Goal: Task Accomplishment & Management: Manage account settings

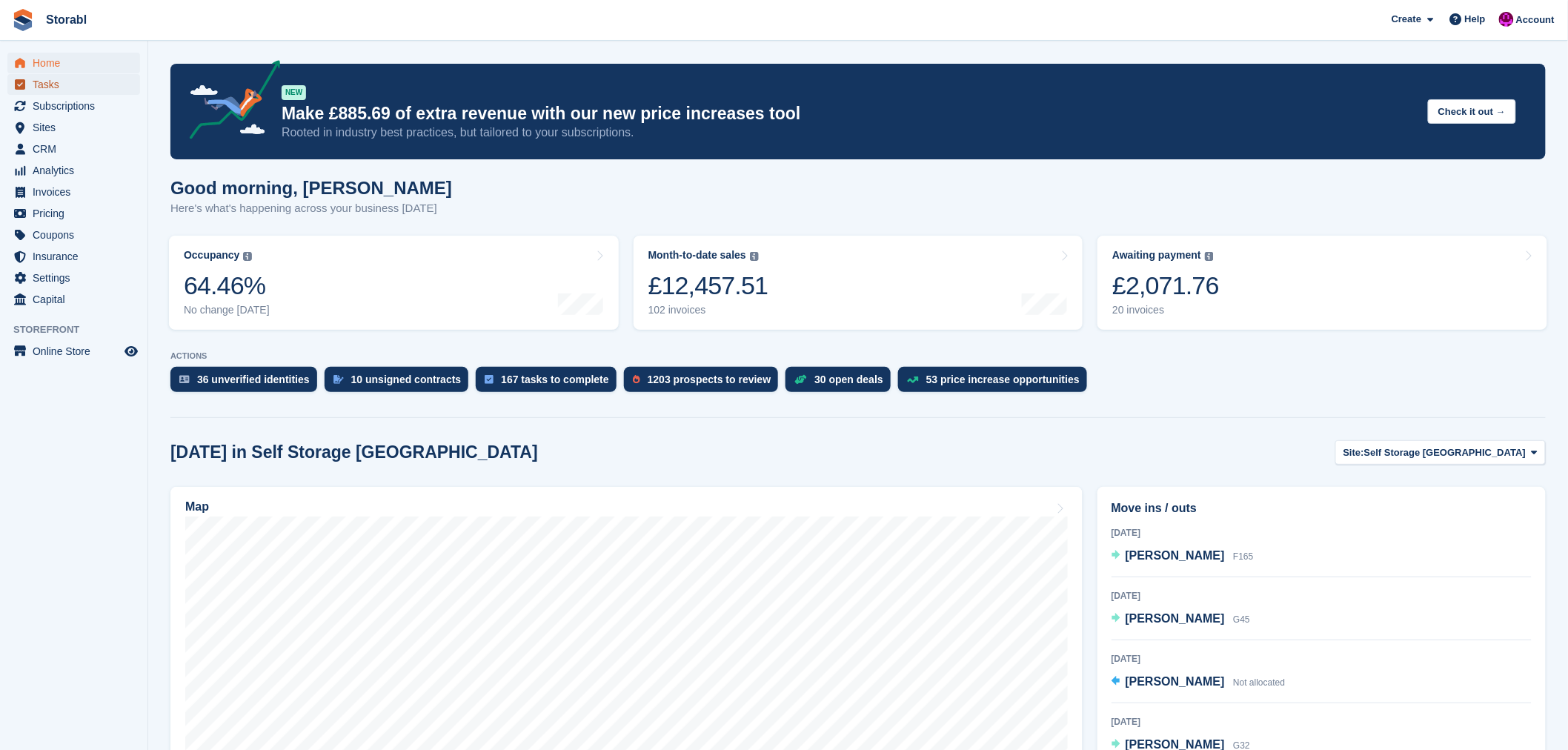
click at [57, 84] on span "Tasks" at bounding box center [77, 84] width 89 height 20
click at [56, 218] on span "Pricing" at bounding box center [77, 213] width 89 height 20
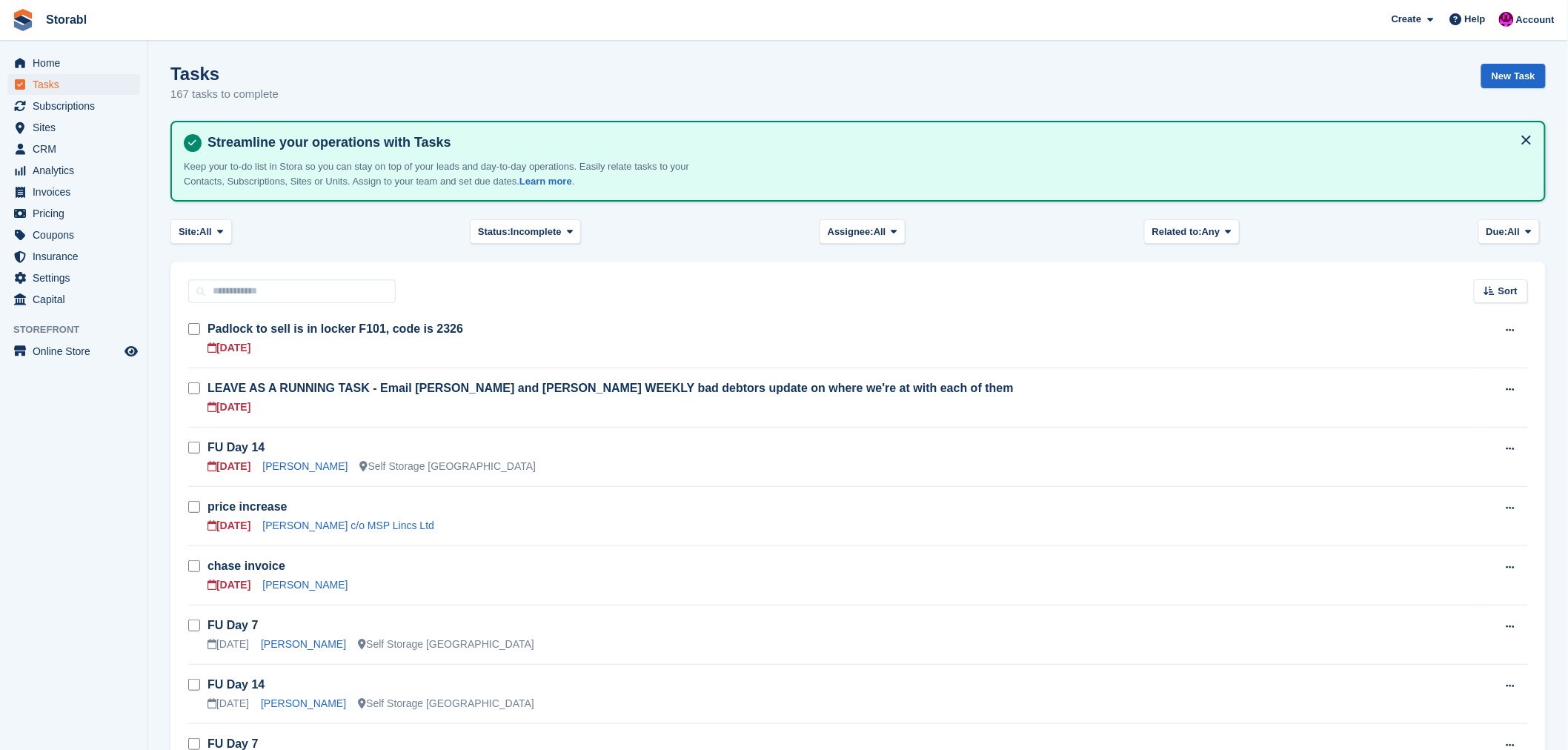
scroll to position [82, 0]
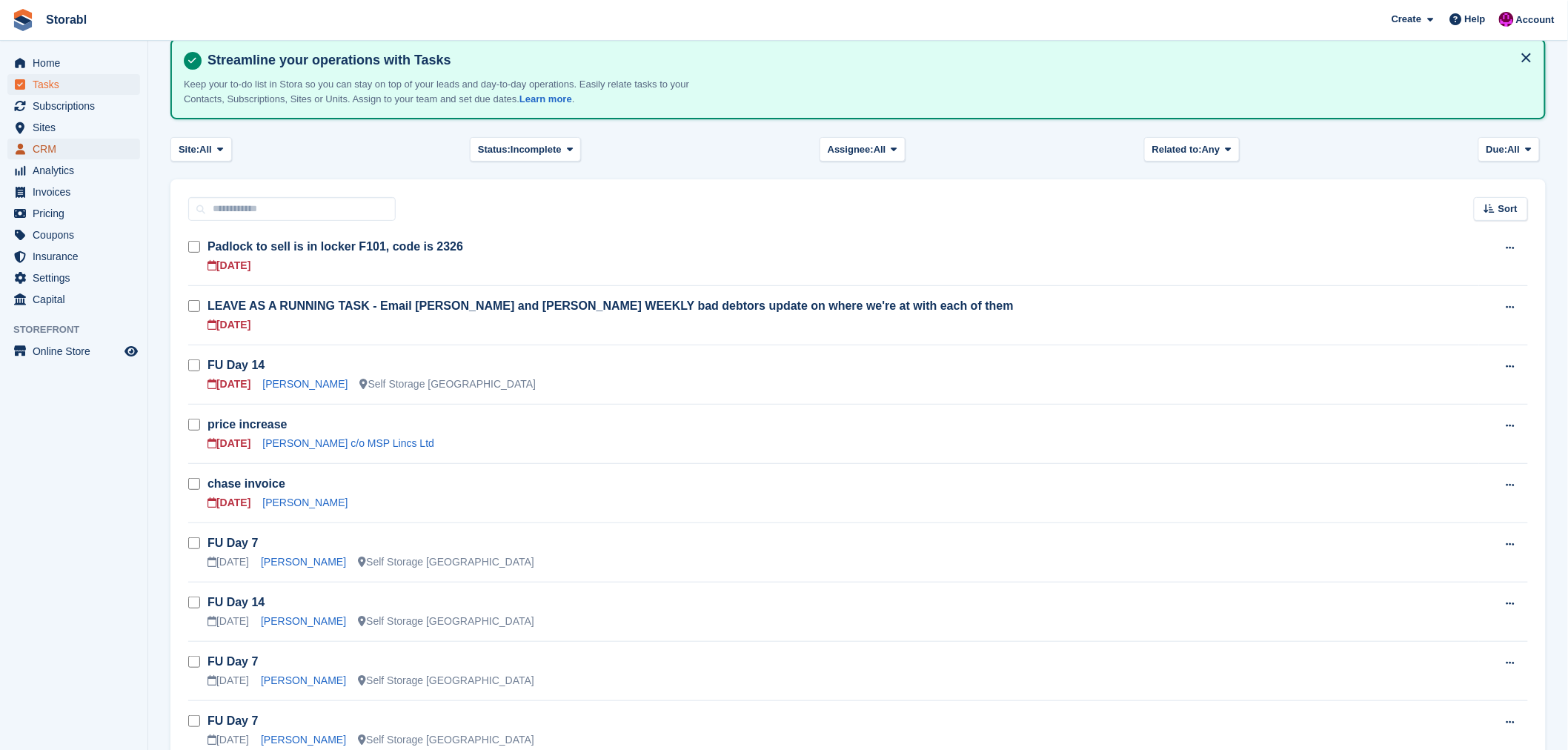
click at [62, 151] on span "CRM" at bounding box center [77, 148] width 89 height 20
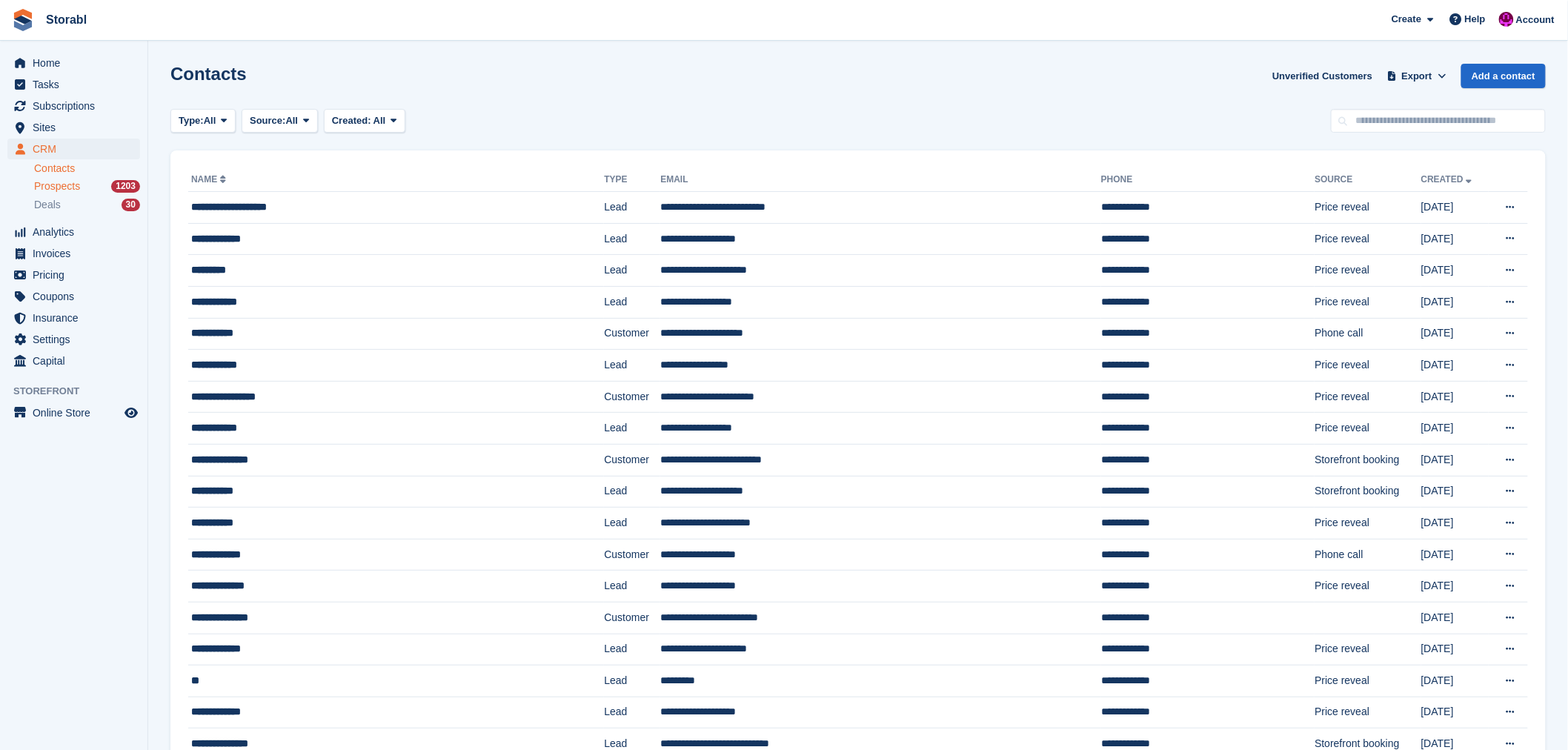
click at [63, 180] on span "Prospects" at bounding box center [57, 186] width 46 height 14
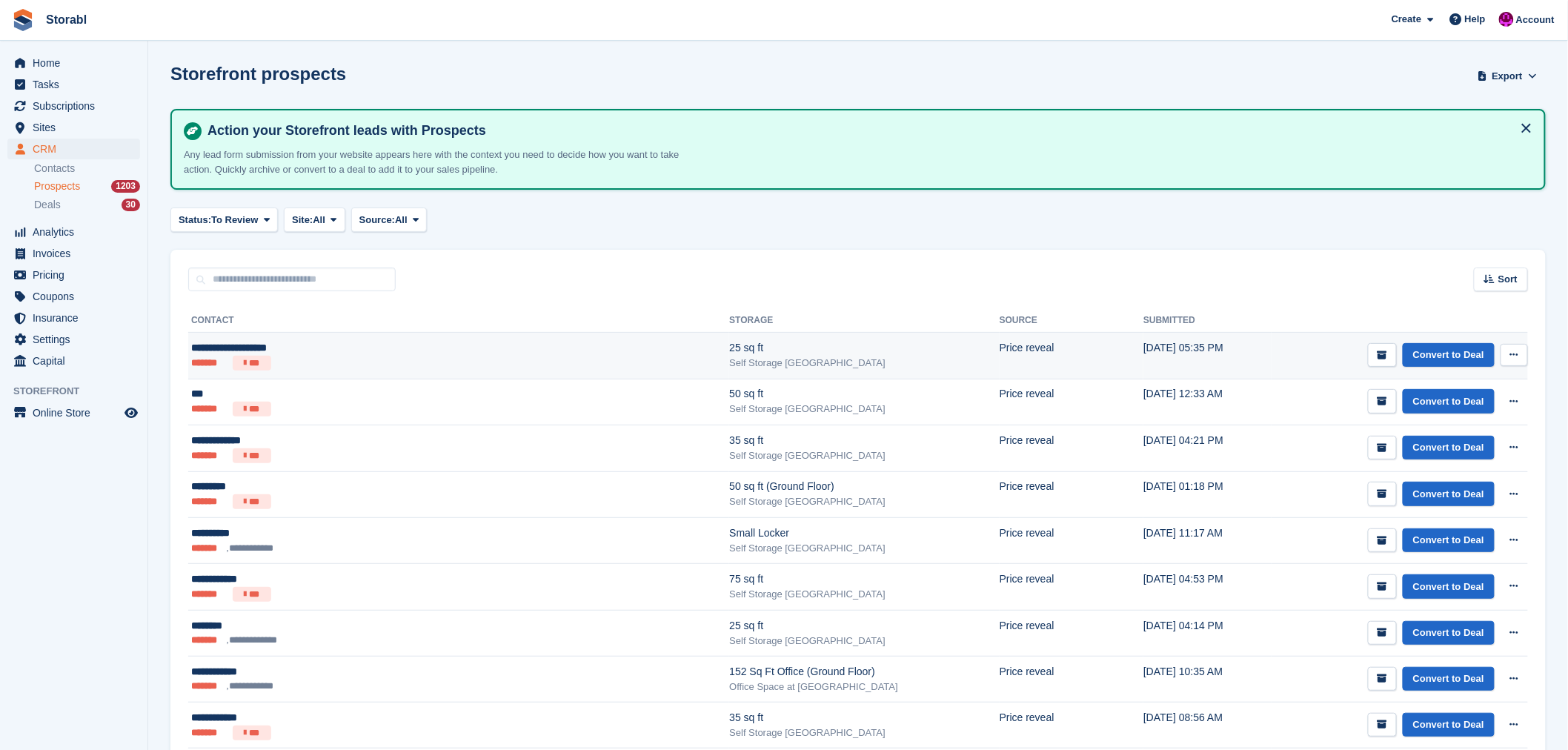
click at [219, 352] on div "**********" at bounding box center [358, 348] width 335 height 16
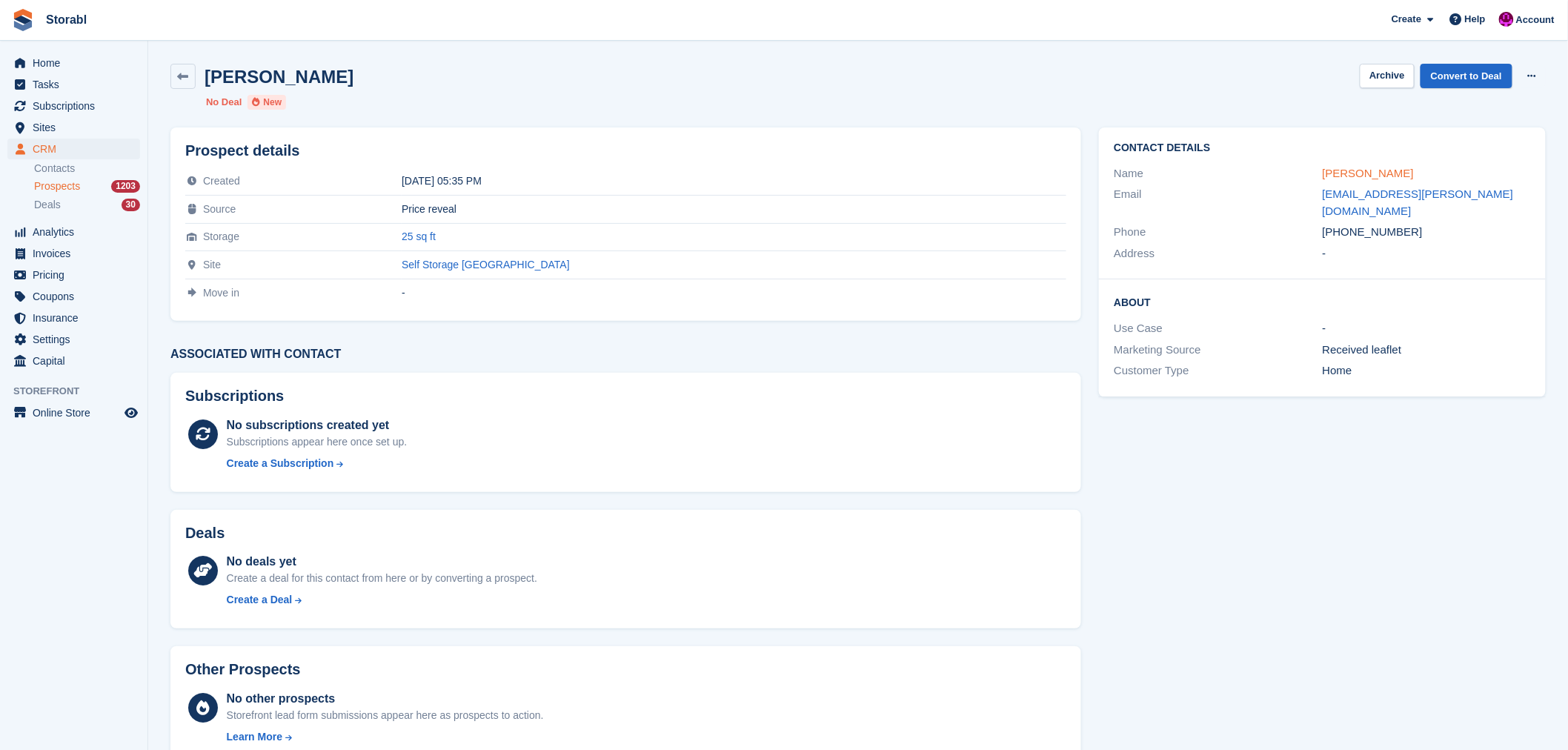
click at [1352, 178] on link "Raphael Klimaszewski" at bounding box center [1367, 173] width 91 height 12
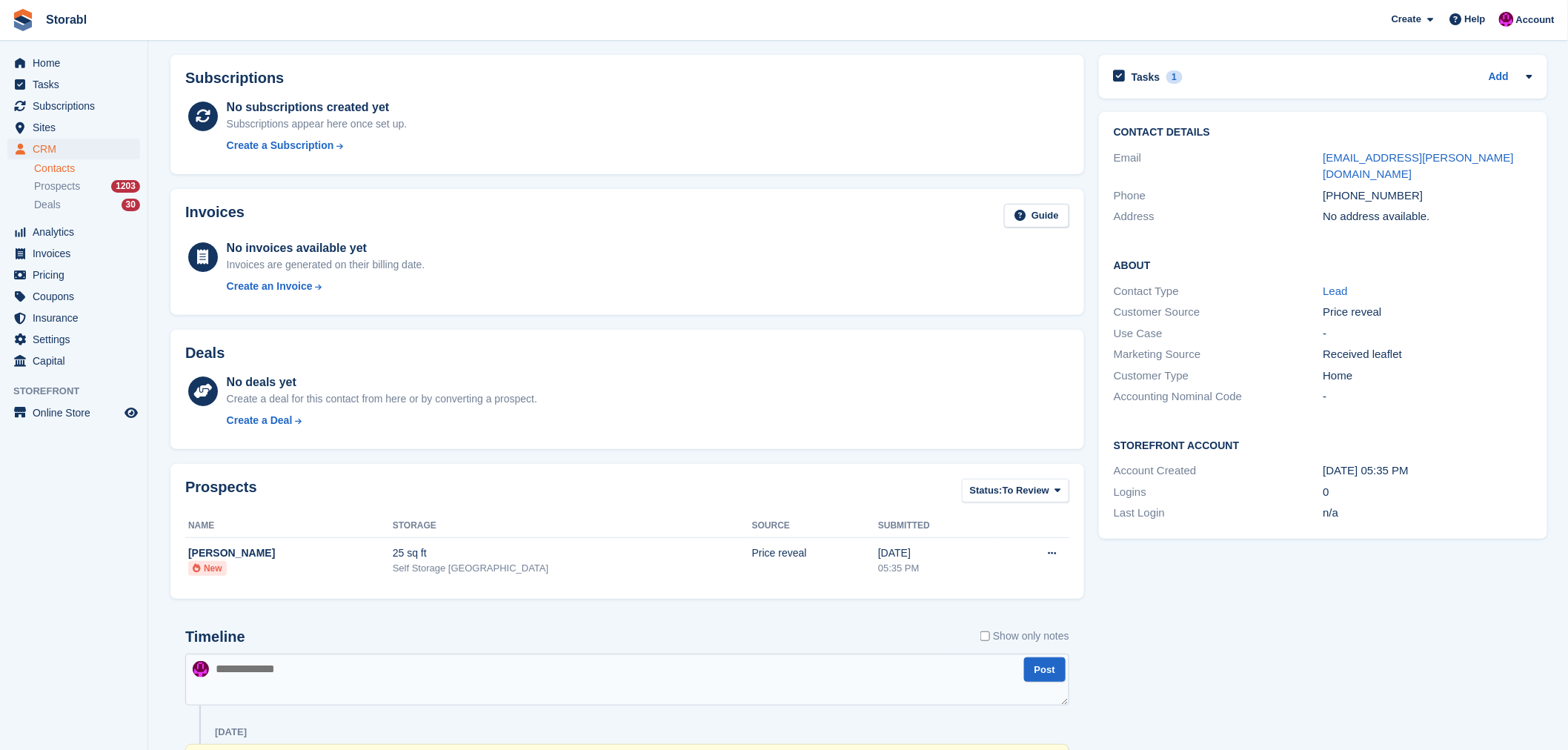
scroll to position [246, 0]
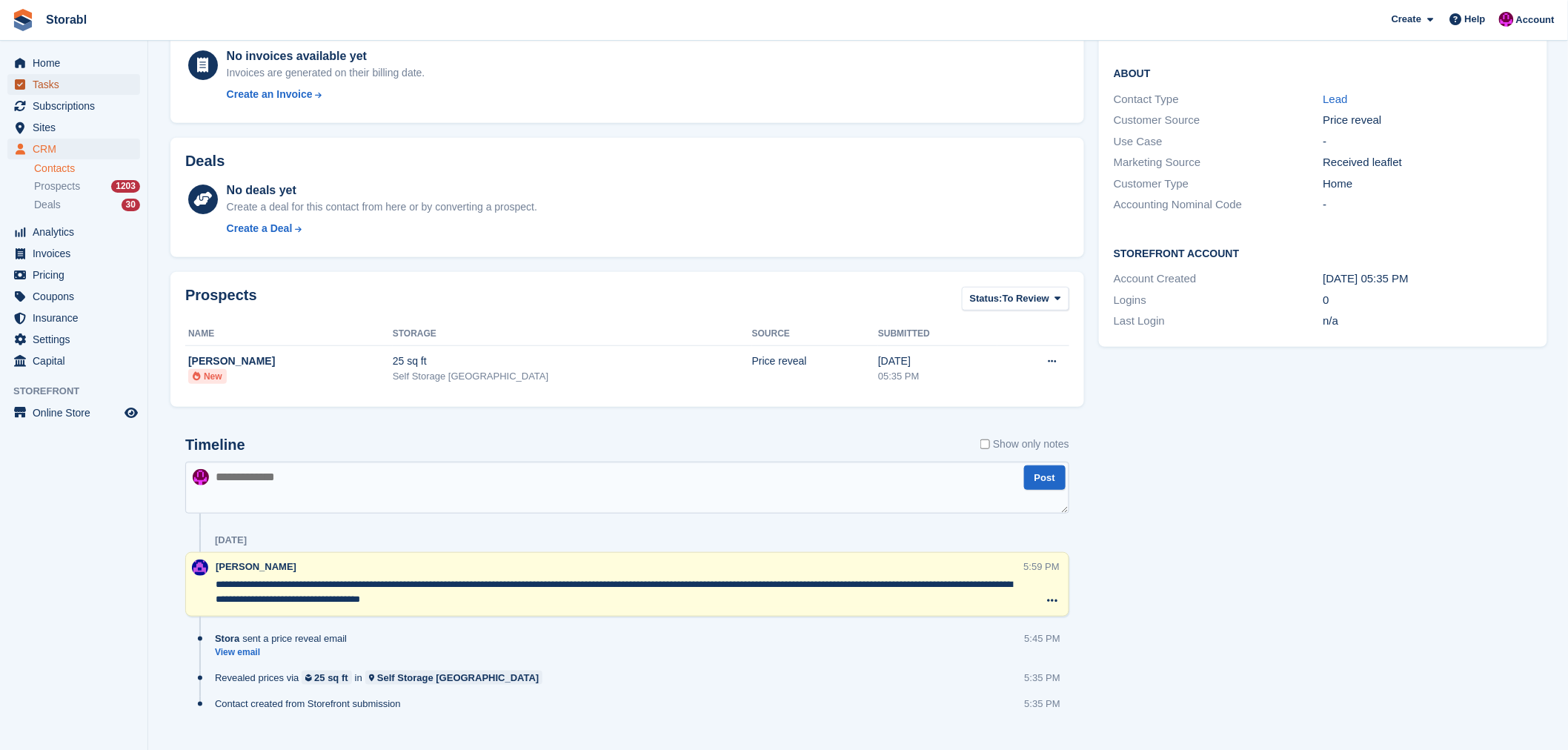
click at [34, 80] on span "Tasks" at bounding box center [77, 84] width 89 height 20
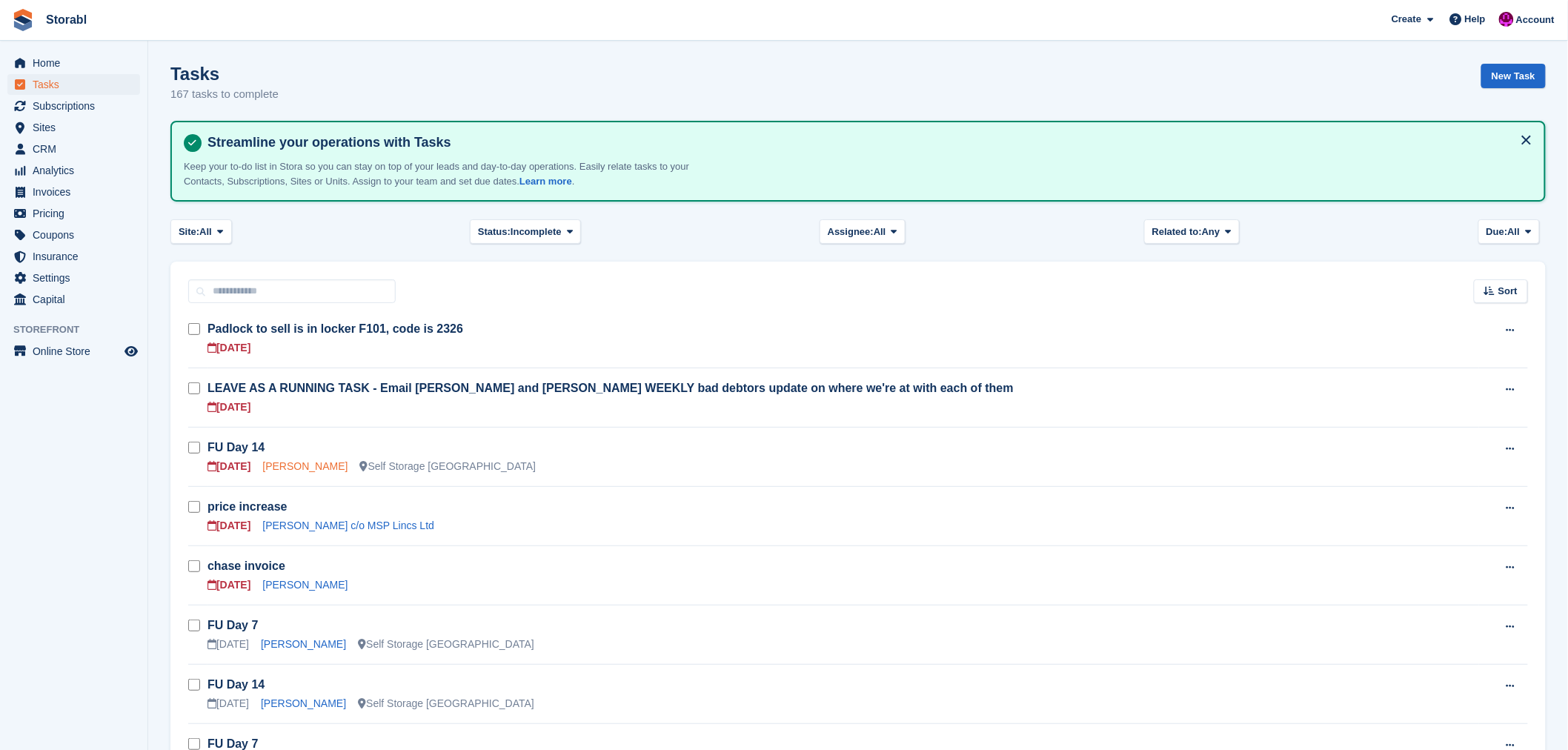
click at [306, 464] on link "Mick Breheney" at bounding box center [305, 466] width 85 height 11
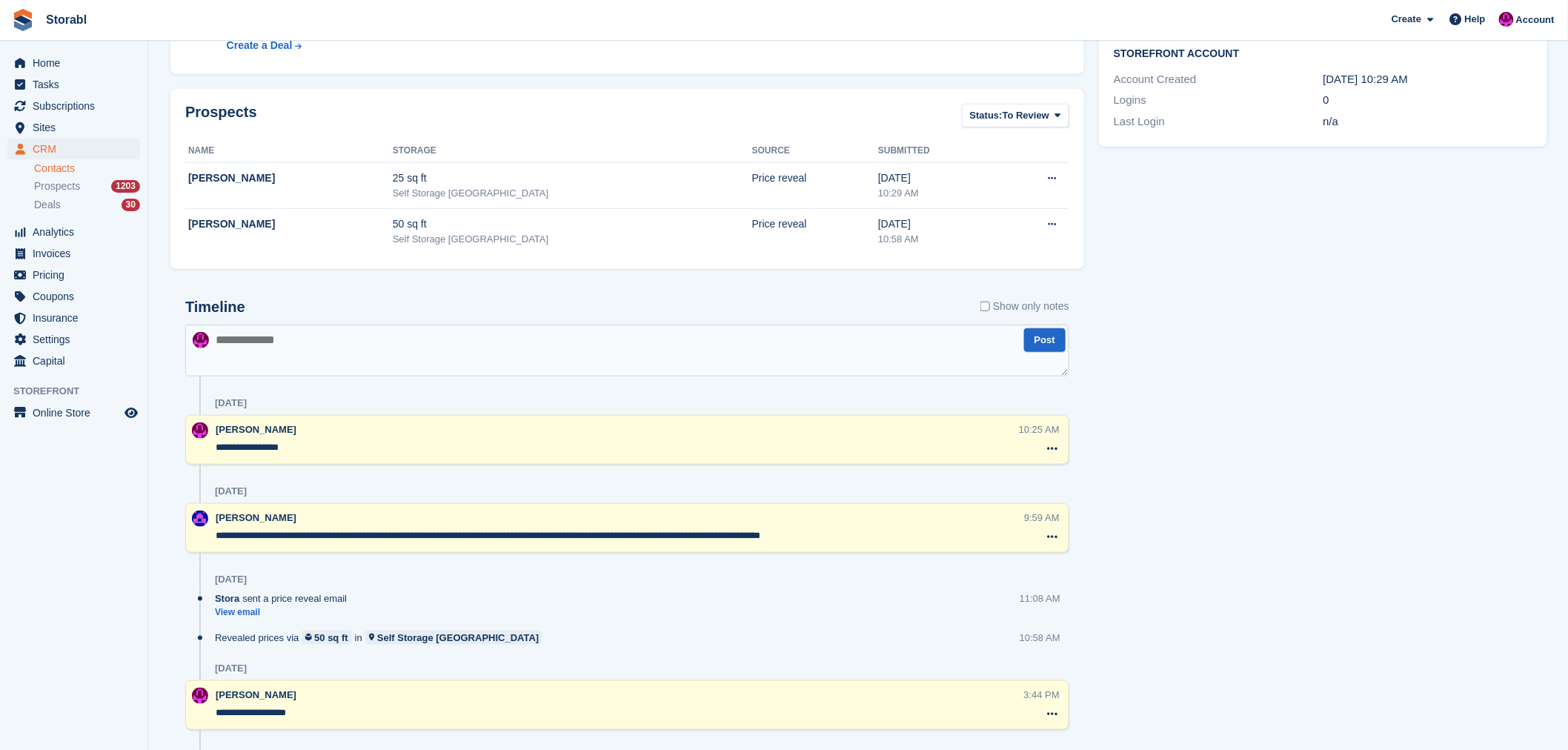
scroll to position [411, 0]
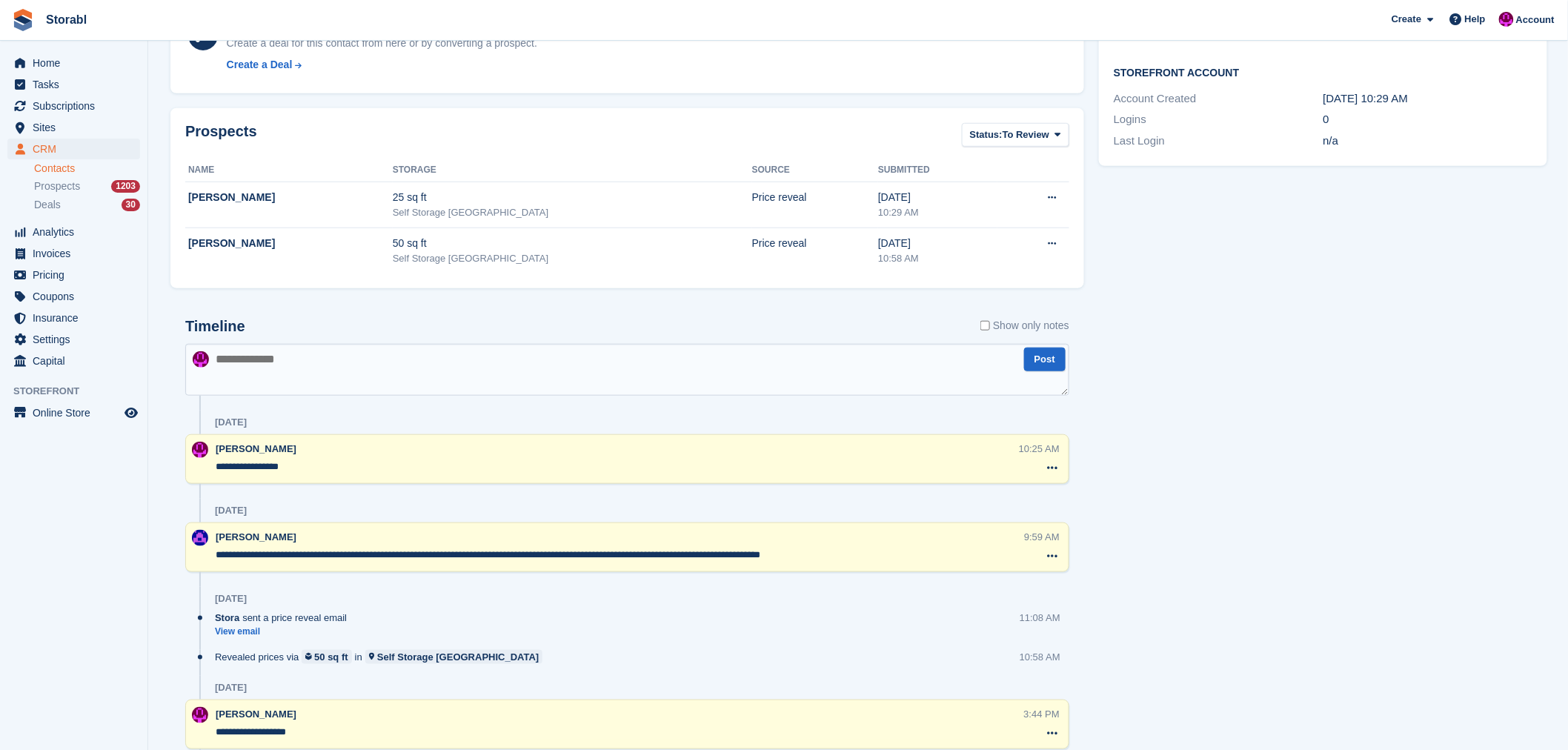
click at [345, 379] on textarea at bounding box center [627, 369] width 884 height 52
type textarea "**********"
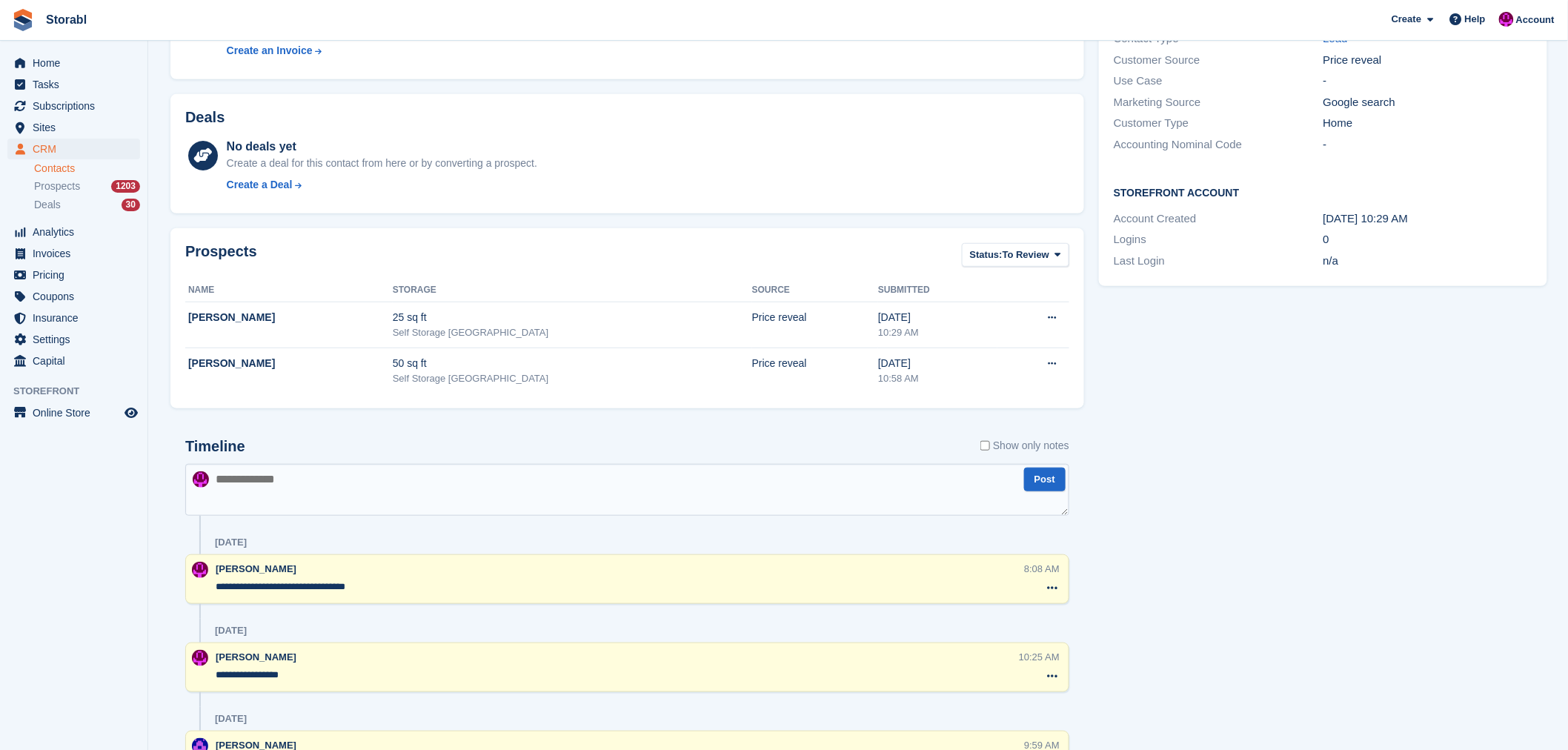
scroll to position [0, 0]
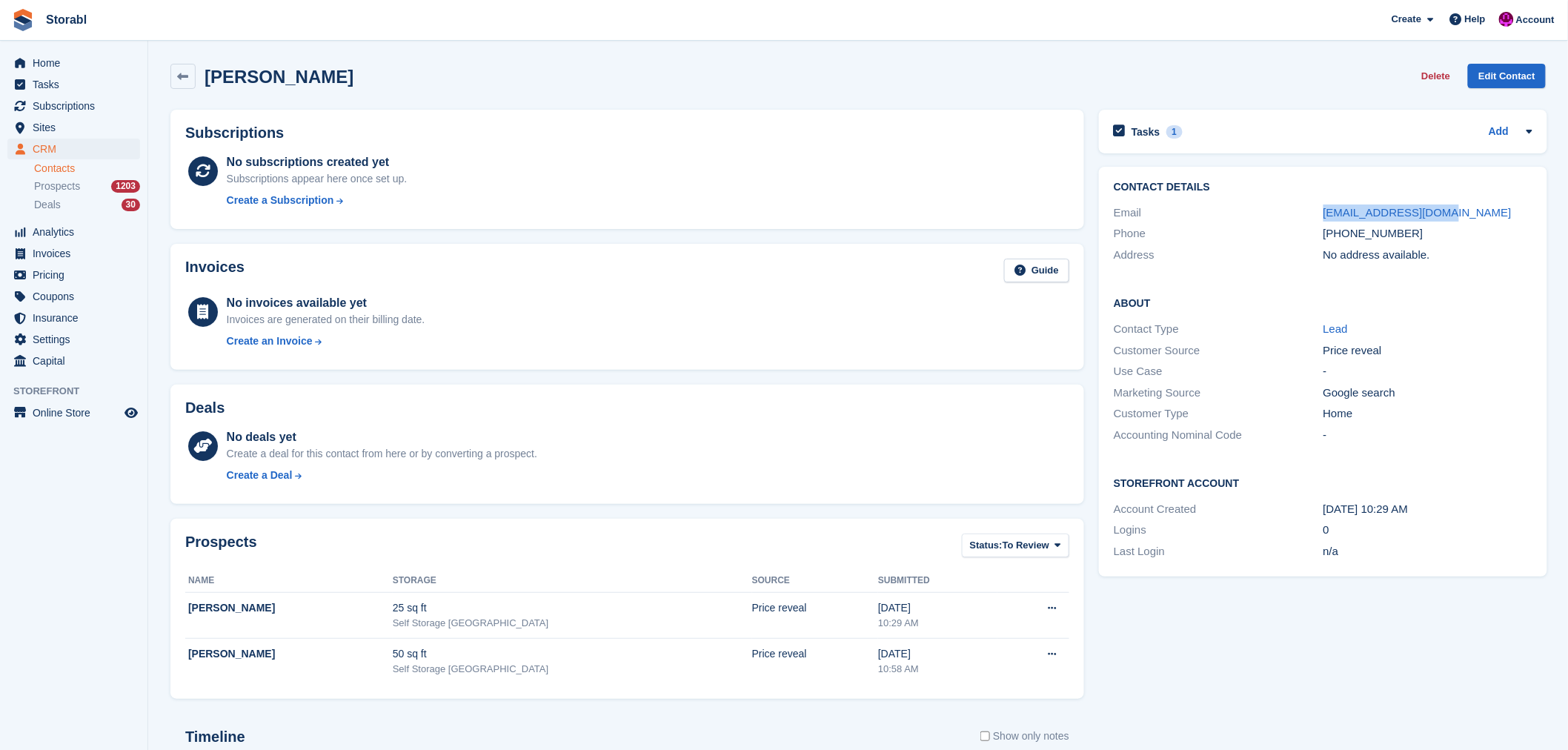
drag, startPoint x: 1450, startPoint y: 208, endPoint x: 1321, endPoint y: 212, distance: 129.1
click at [1321, 212] on div "Email mickbreheney@msn.com" at bounding box center [1323, 213] width 419 height 21
copy div "mickbreheney@msn.com"
drag, startPoint x: 1419, startPoint y: 233, endPoint x: 1341, endPoint y: 231, distance: 78.0
click at [1341, 231] on div "+447540706235" at bounding box center [1428, 233] width 209 height 17
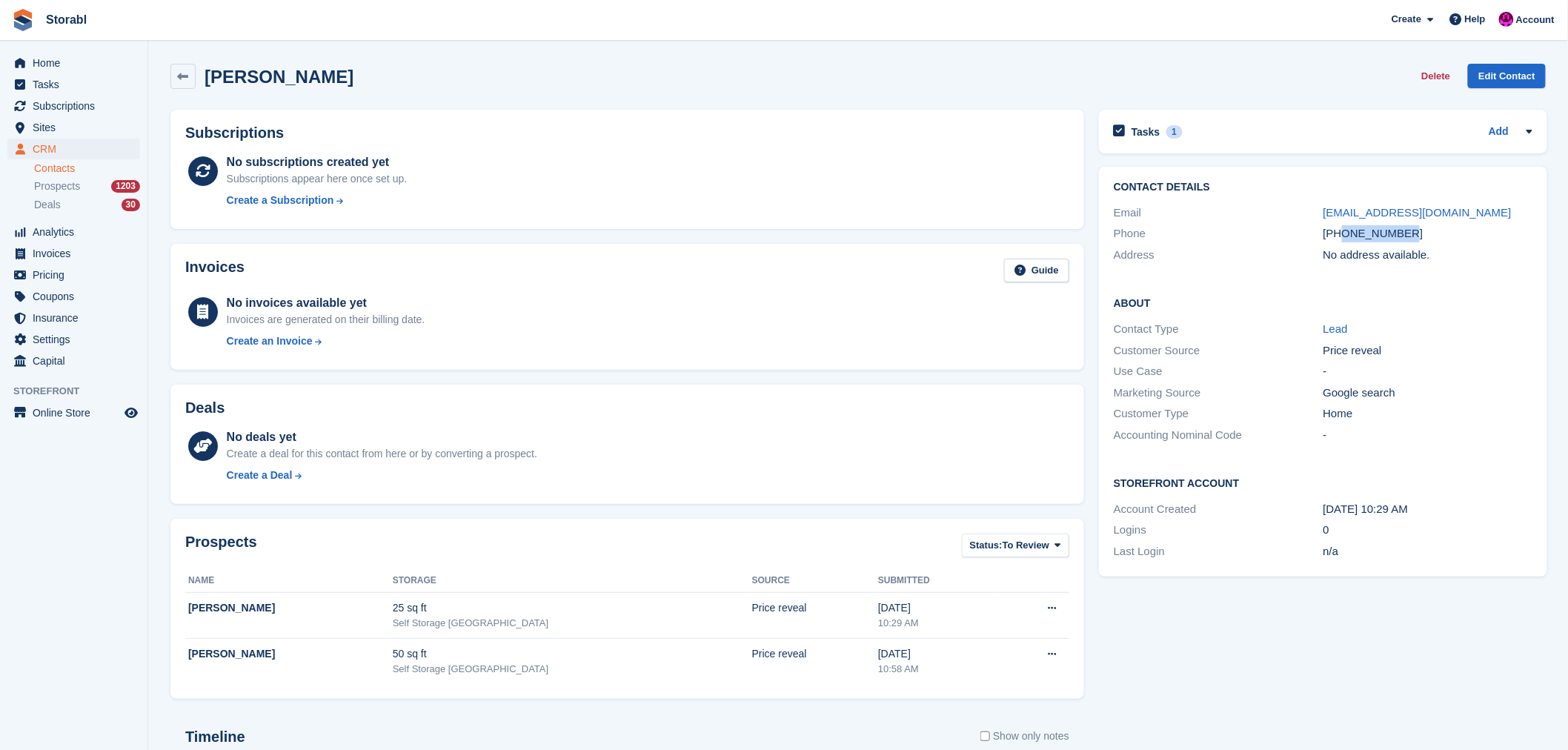
copy div "7540706235"
click at [1152, 132] on h2 "Tasks" at bounding box center [1146, 132] width 29 height 13
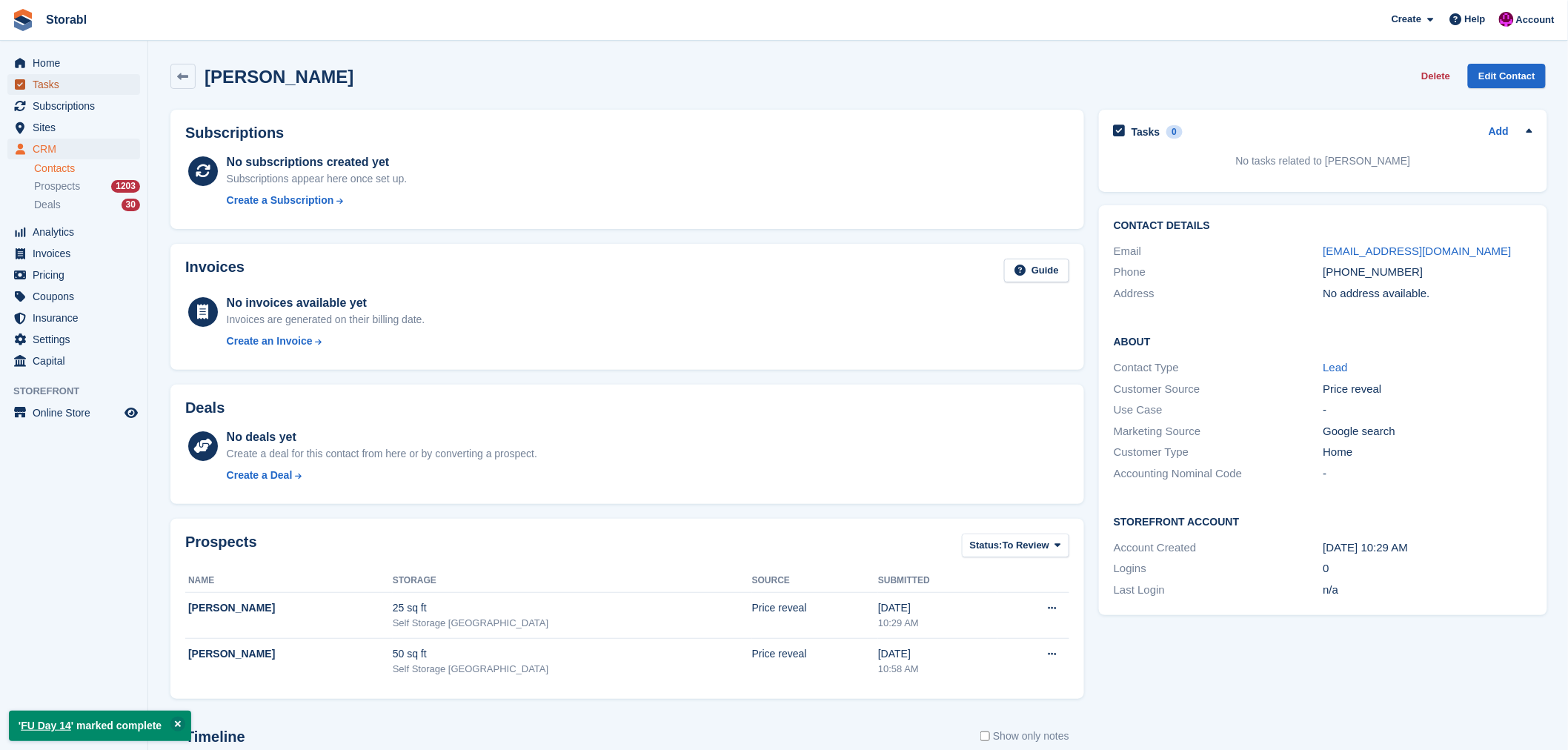
click at [64, 86] on span "Tasks" at bounding box center [77, 84] width 89 height 20
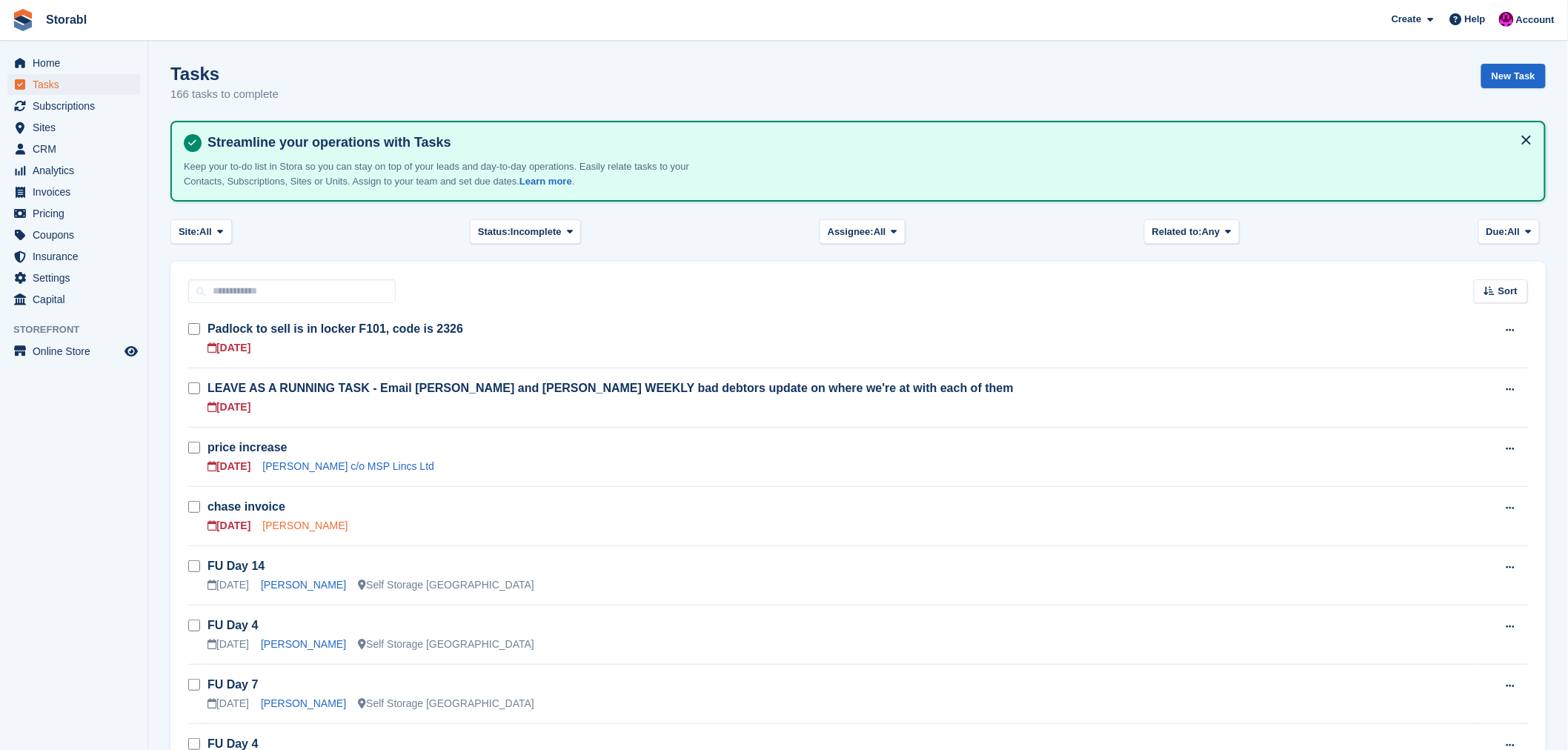
click at [299, 525] on link "Martin Hill" at bounding box center [305, 525] width 85 height 11
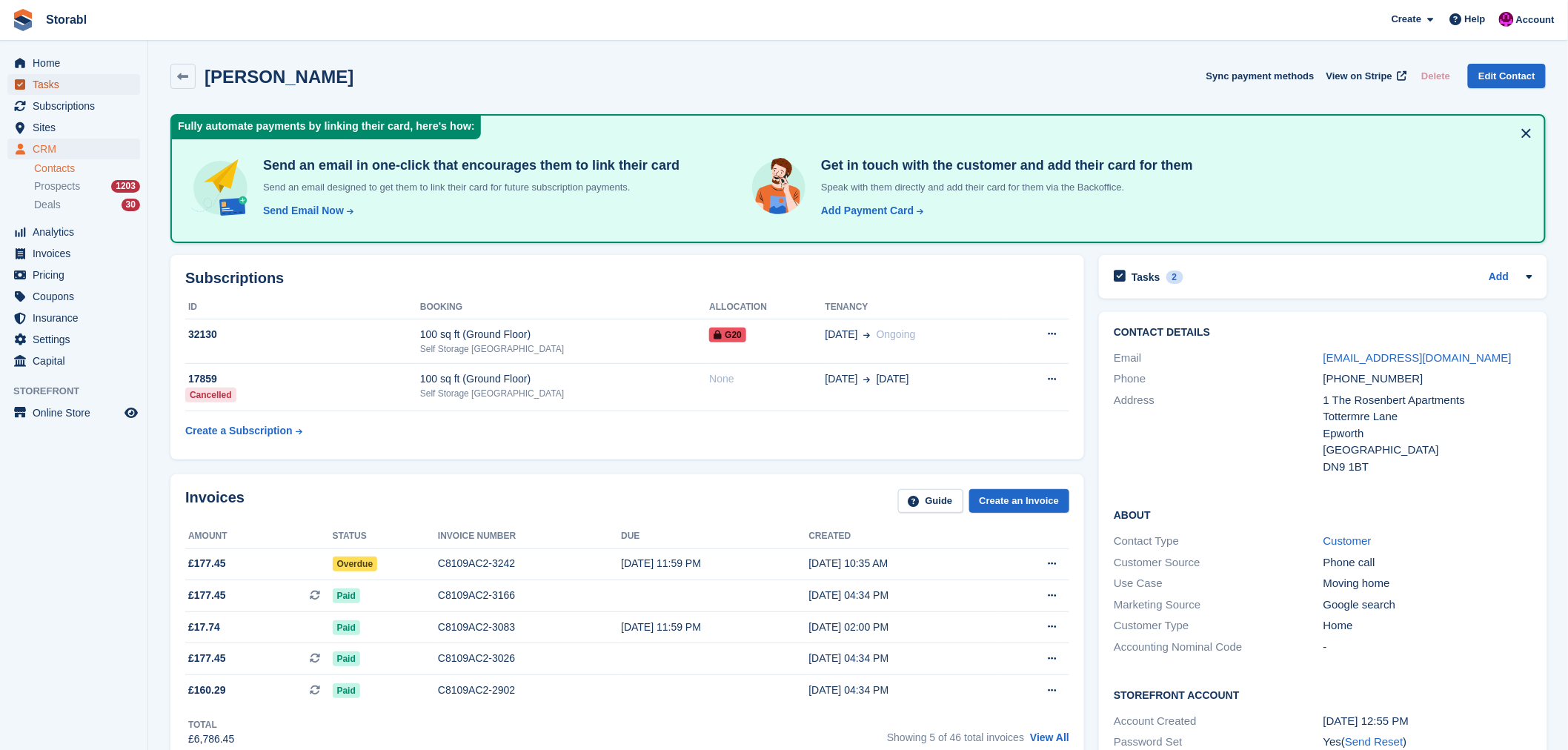
click at [42, 87] on span "Tasks" at bounding box center [77, 84] width 89 height 20
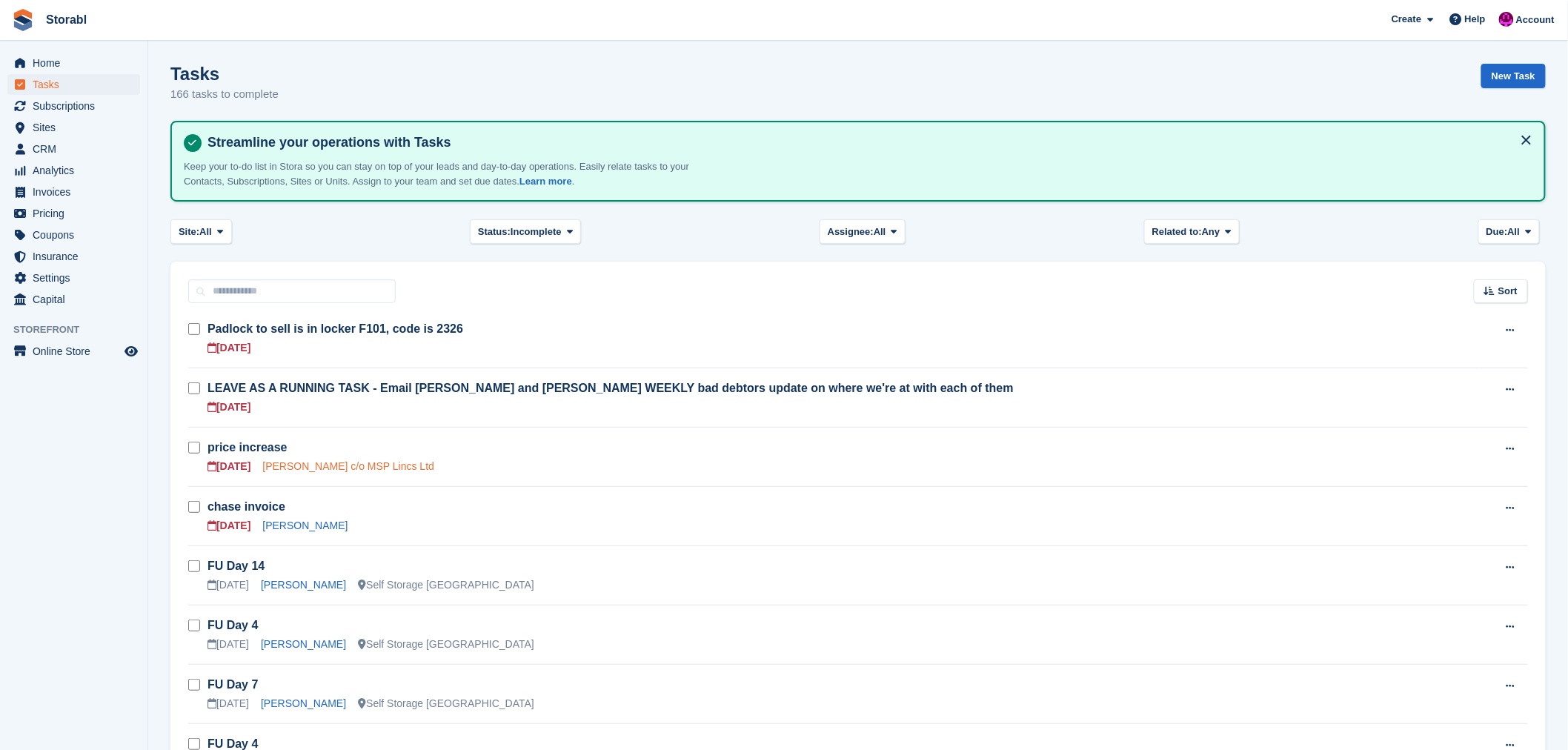
click at [298, 462] on link "[PERSON_NAME] c/o MSP Lincs Ltd" at bounding box center [348, 466] width 172 height 11
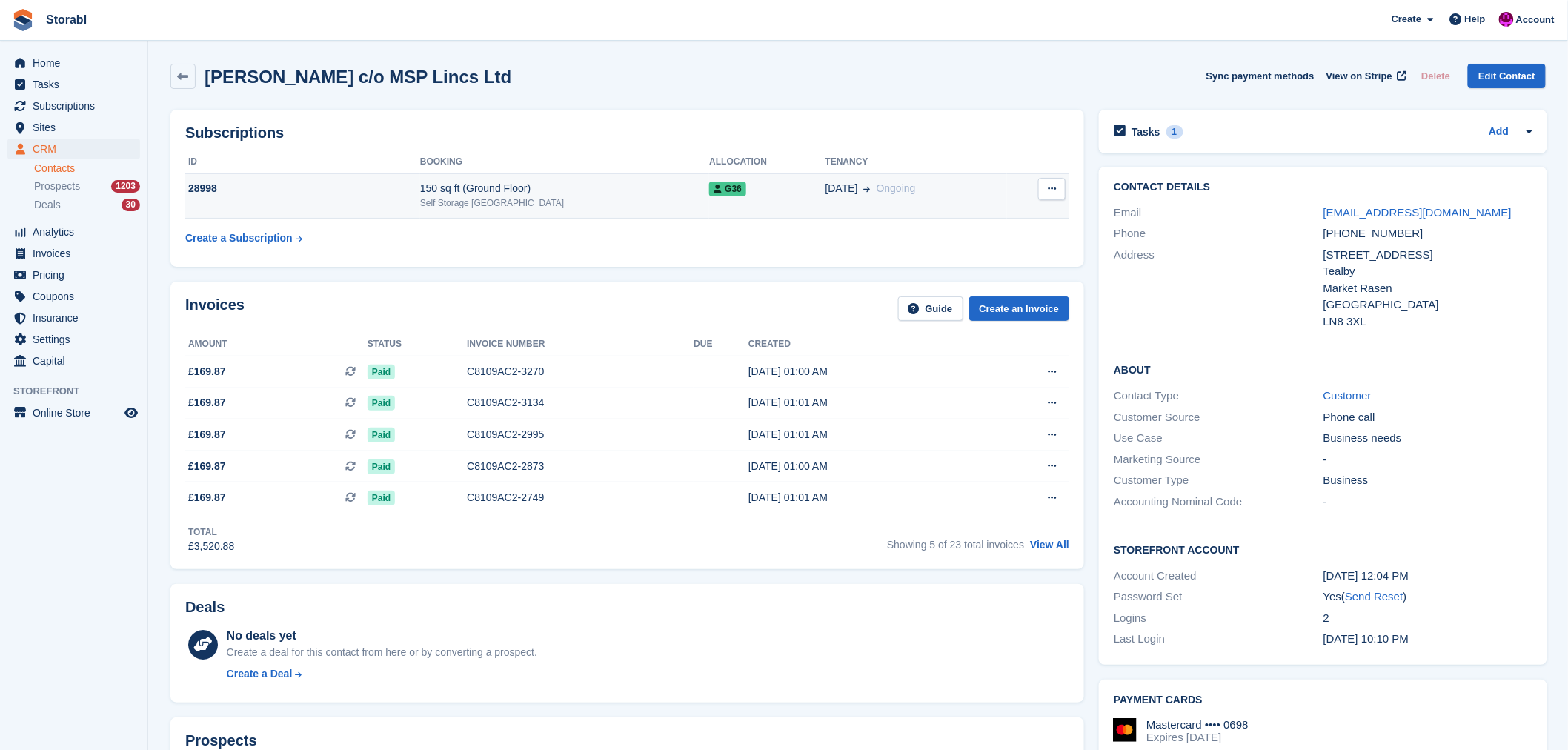
click at [468, 205] on div "Self Storage [GEOGRAPHIC_DATA]" at bounding box center [564, 202] width 289 height 13
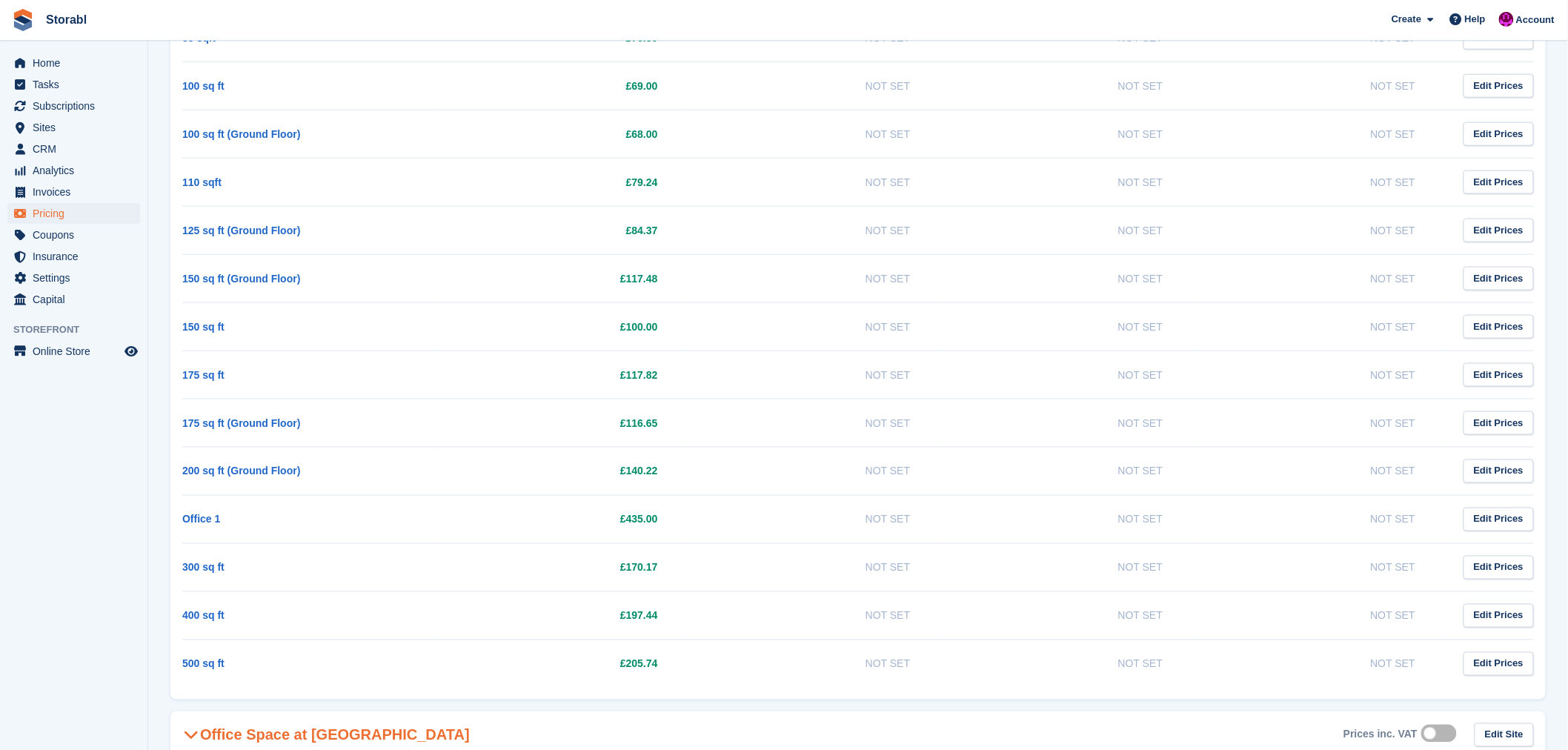
scroll to position [741, 0]
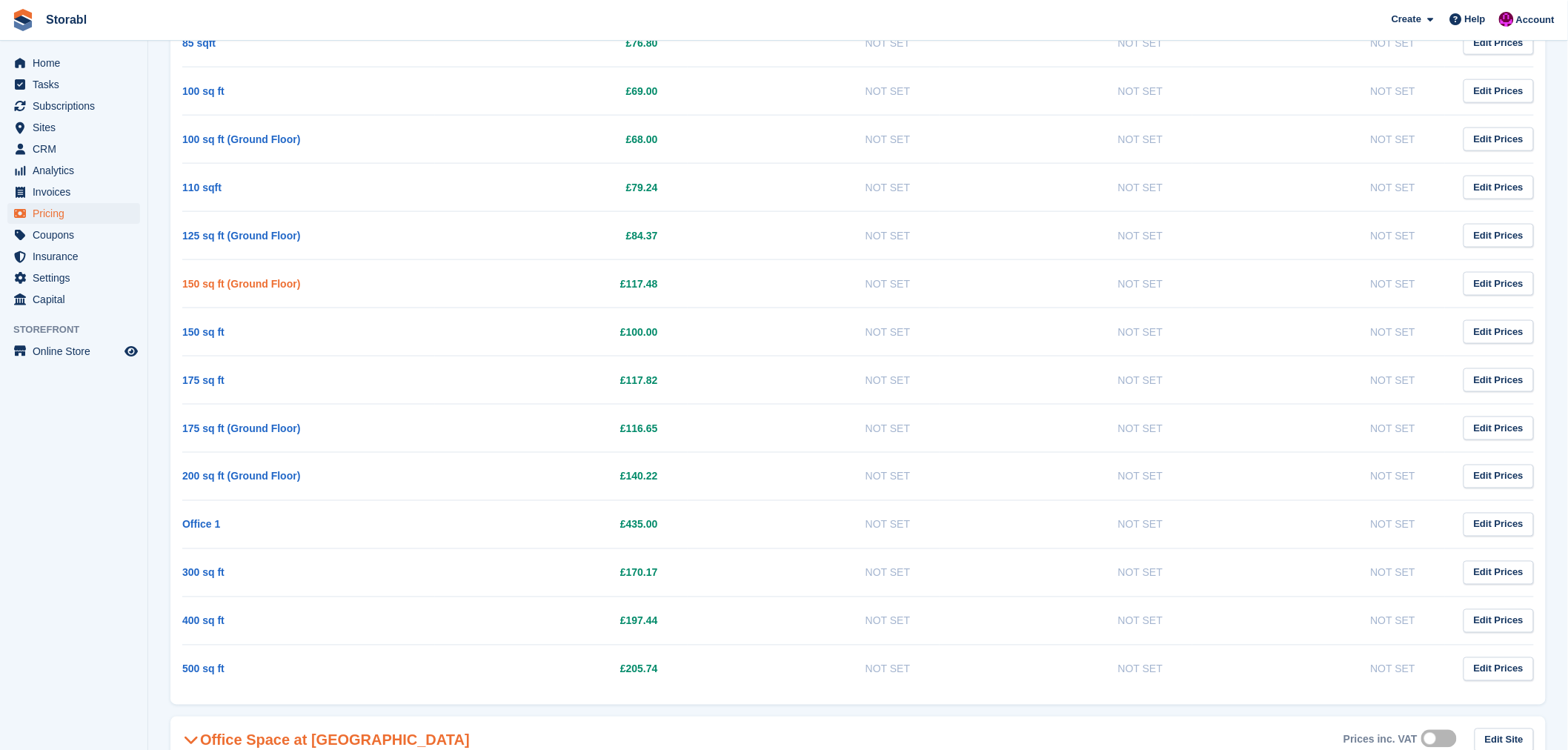
click at [246, 284] on link "150 sq ft (Ground Floor)" at bounding box center [240, 284] width 117 height 11
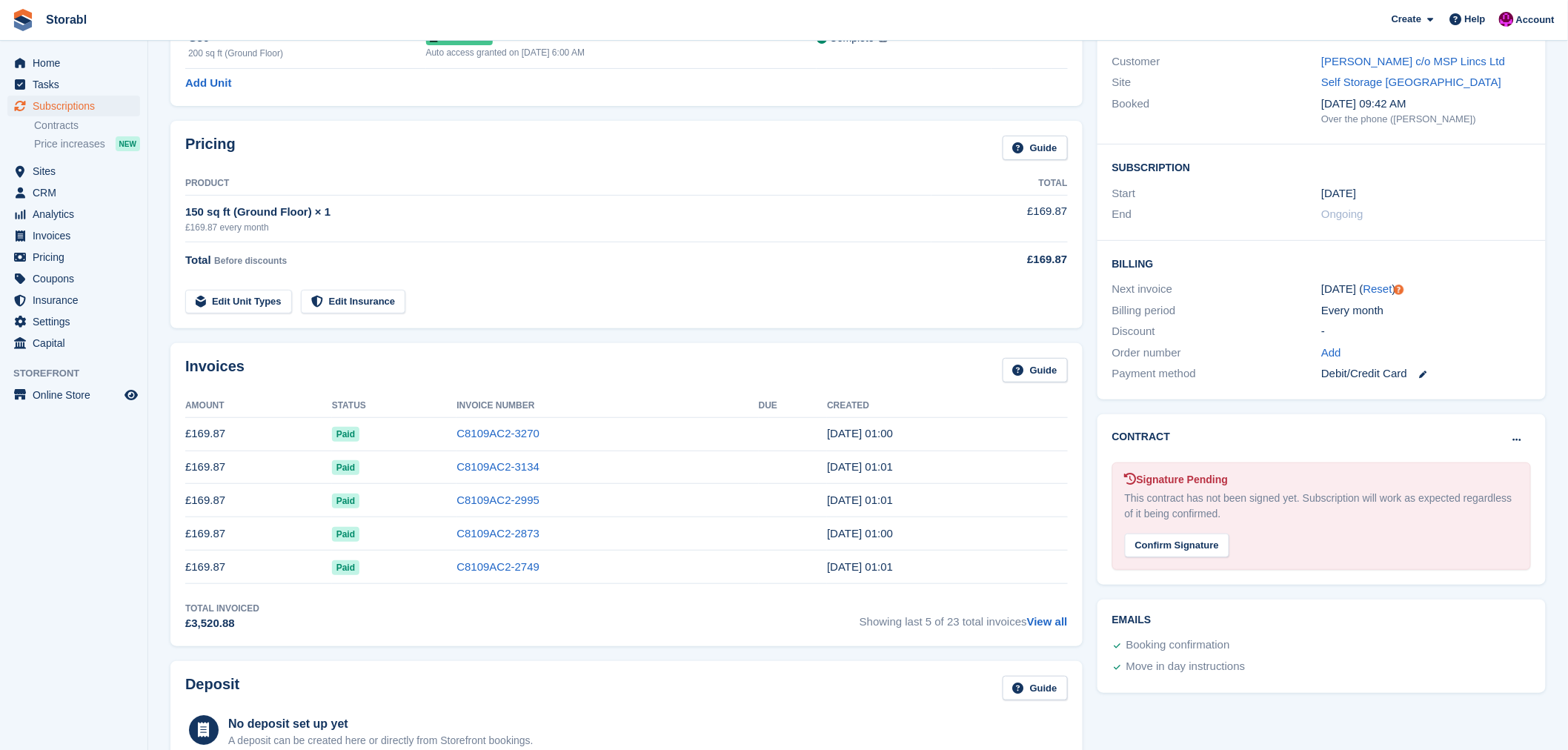
scroll to position [164, 0]
